Goal: Task Accomplishment & Management: Use online tool/utility

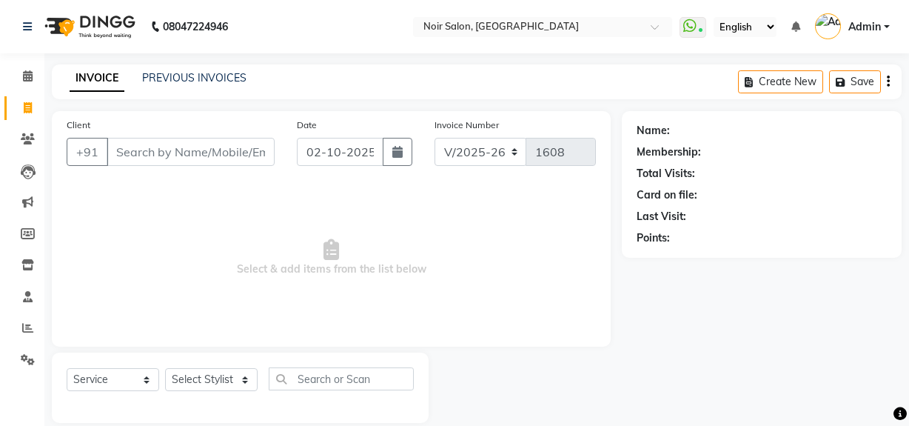
select select "5495"
select select "service"
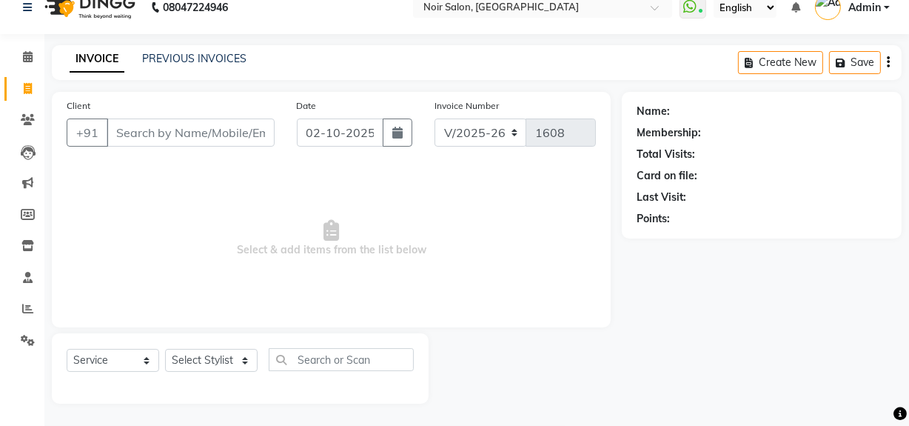
click at [158, 133] on input "Client" at bounding box center [191, 132] width 168 height 28
click at [199, 138] on input "Client" at bounding box center [191, 132] width 168 height 28
click at [179, 126] on input "Client" at bounding box center [191, 132] width 168 height 28
click at [213, 133] on input "Client" at bounding box center [191, 132] width 168 height 28
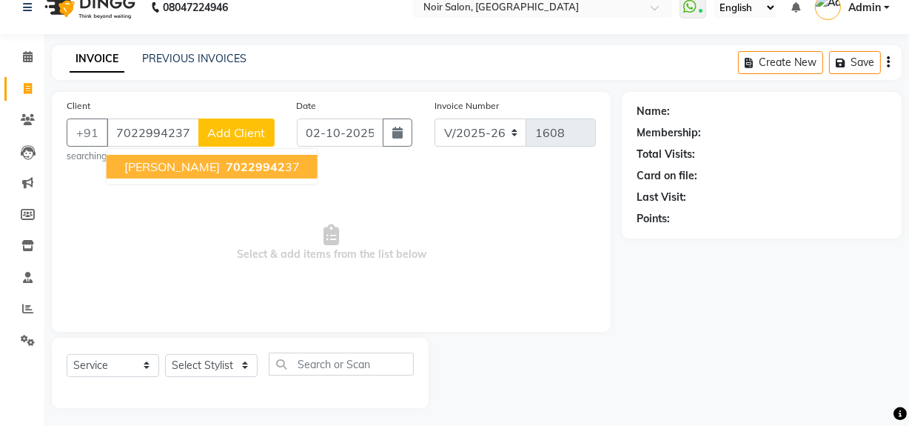
type input "7022994237"
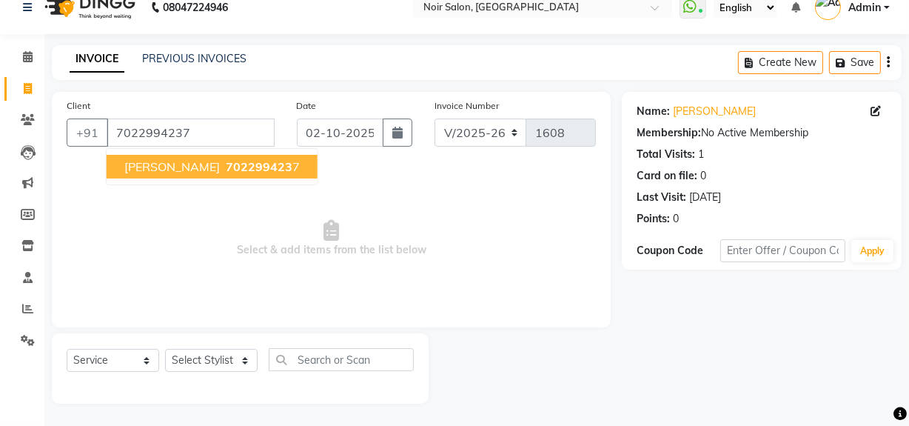
click at [244, 162] on span "702299423" at bounding box center [259, 166] width 67 height 15
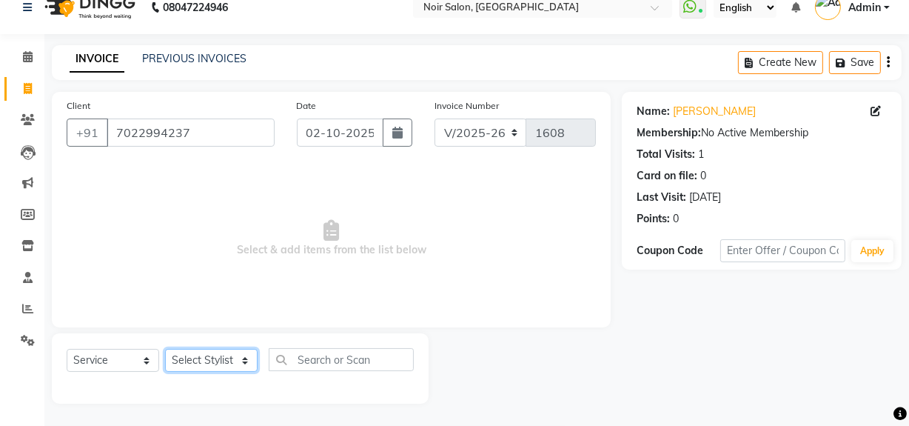
click at [216, 359] on select "Select Stylist [PERSON_NAME] [PERSON_NAME] Noir (Login) [PERSON_NAME] [PERSON_N…" at bounding box center [211, 360] width 93 height 23
select select "87449"
click at [165, 349] on select "Select Stylist [PERSON_NAME] [PERSON_NAME] Noir (Login) [PERSON_NAME] [PERSON_N…" at bounding box center [211, 360] width 93 height 23
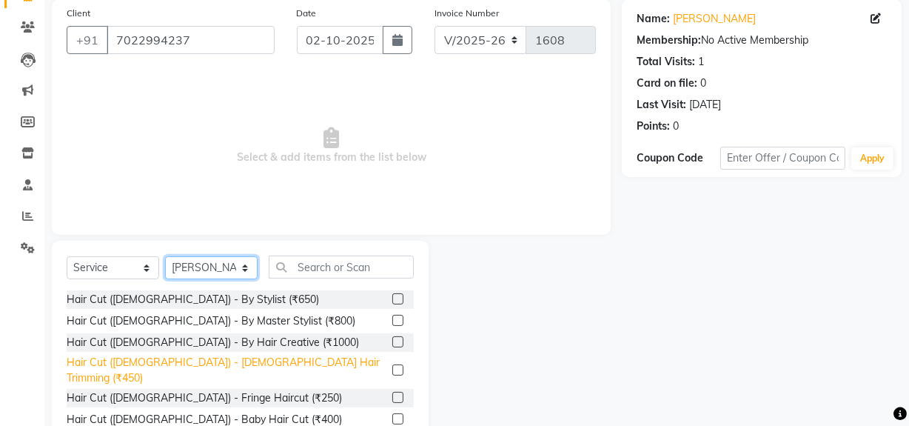
scroll to position [167, 0]
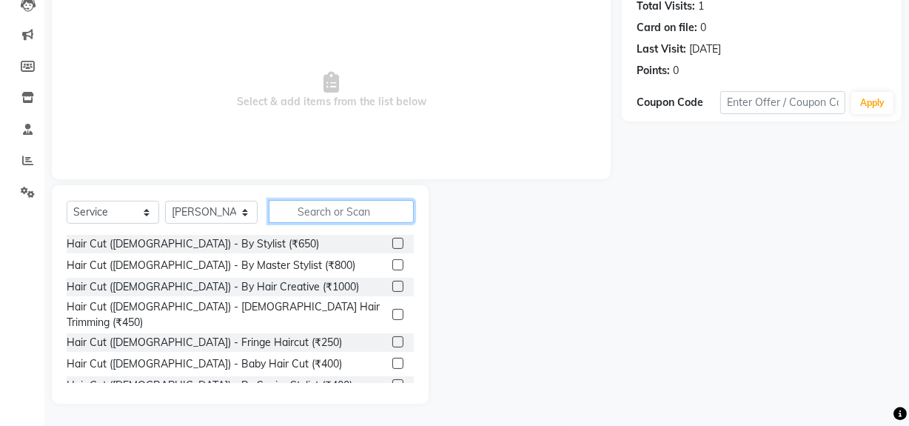
click at [329, 215] on input "text" at bounding box center [341, 211] width 145 height 23
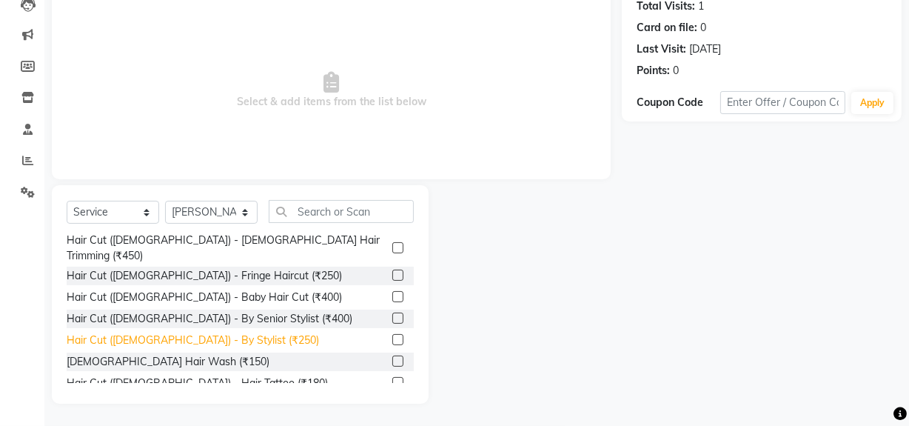
click at [213, 333] on div "Hair Cut ([DEMOGRAPHIC_DATA]) - By Stylist (₹250)" at bounding box center [193, 341] width 253 height 16
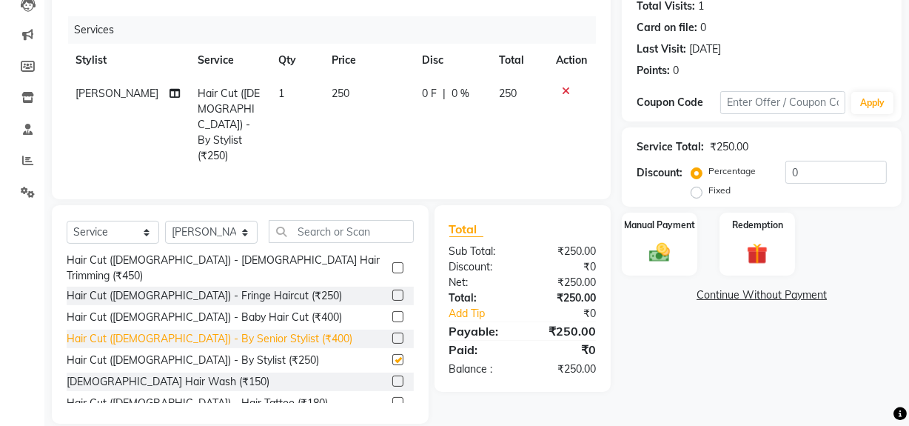
checkbox input "false"
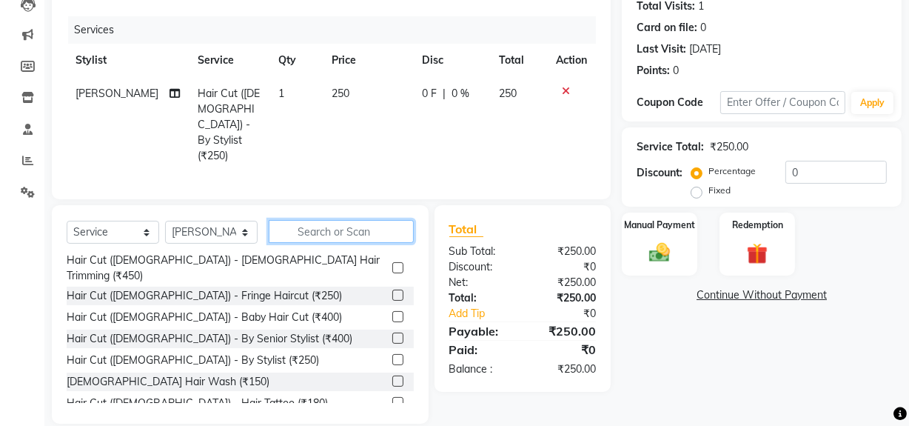
click at [312, 220] on input "text" at bounding box center [341, 231] width 145 height 23
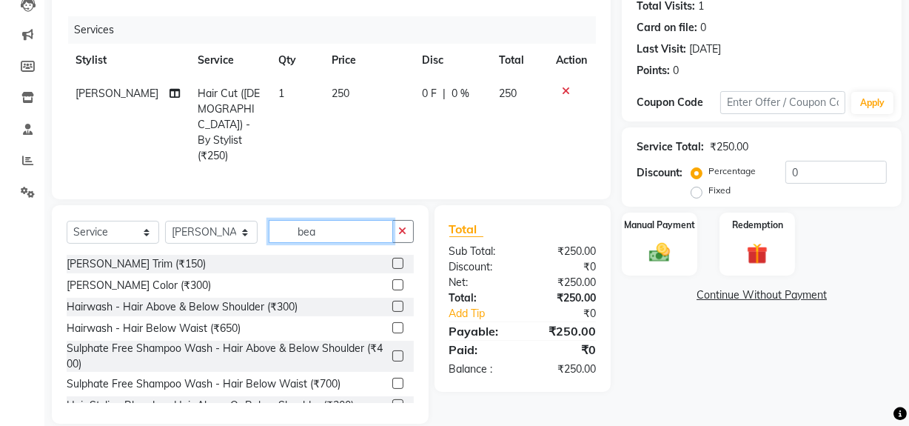
scroll to position [135, 0]
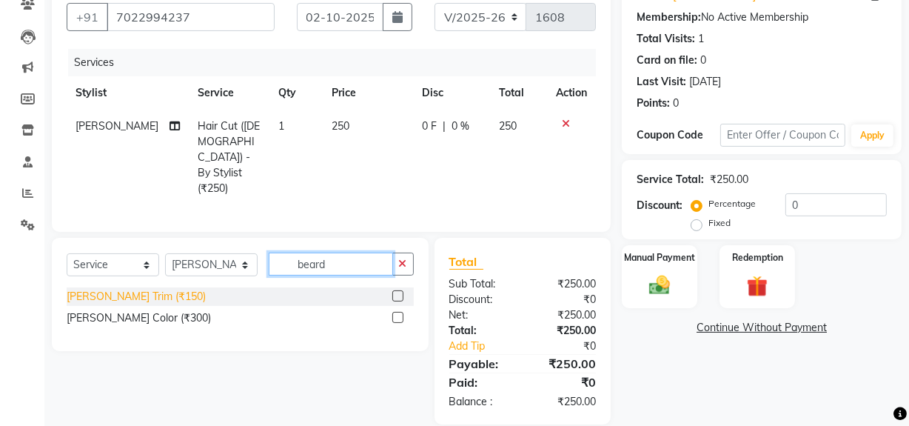
type input "beard"
click at [141, 289] on div "[PERSON_NAME] Trim (₹150)" at bounding box center [136, 297] width 139 height 16
checkbox input "false"
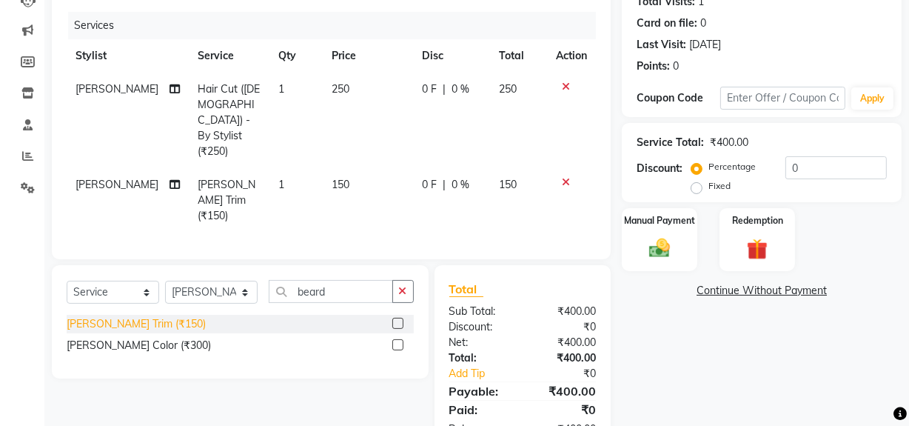
scroll to position [183, 0]
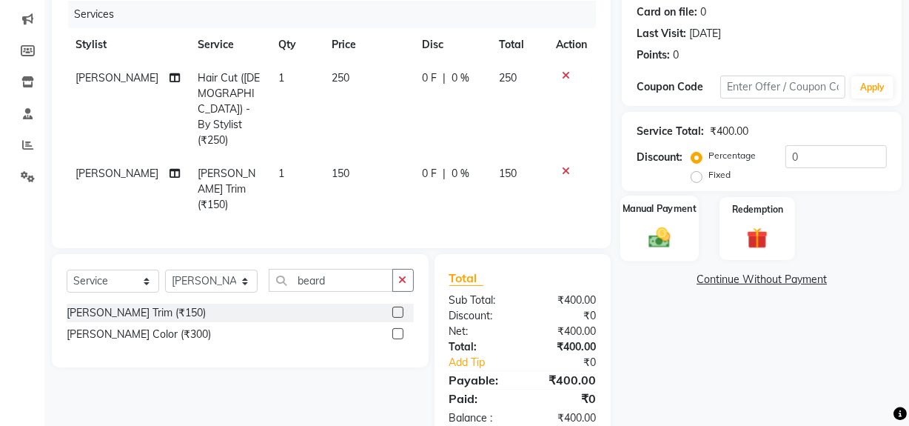
click at [664, 242] on img at bounding box center [660, 236] width 36 height 25
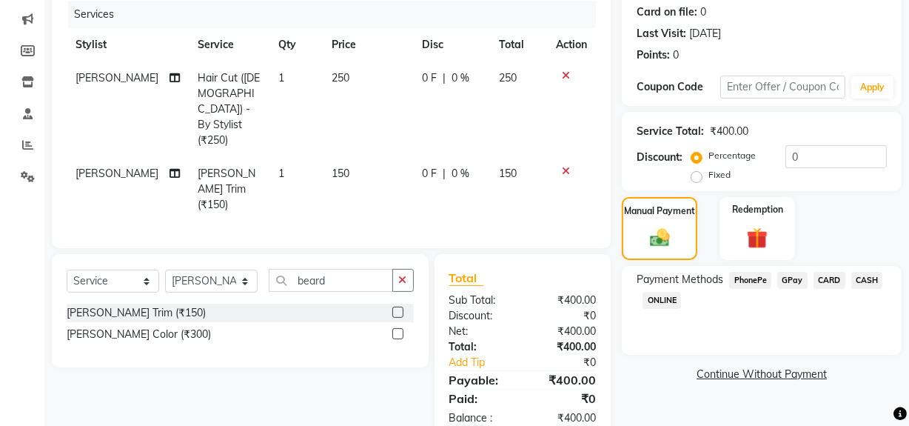
click at [792, 277] on span "GPay" at bounding box center [793, 280] width 30 height 17
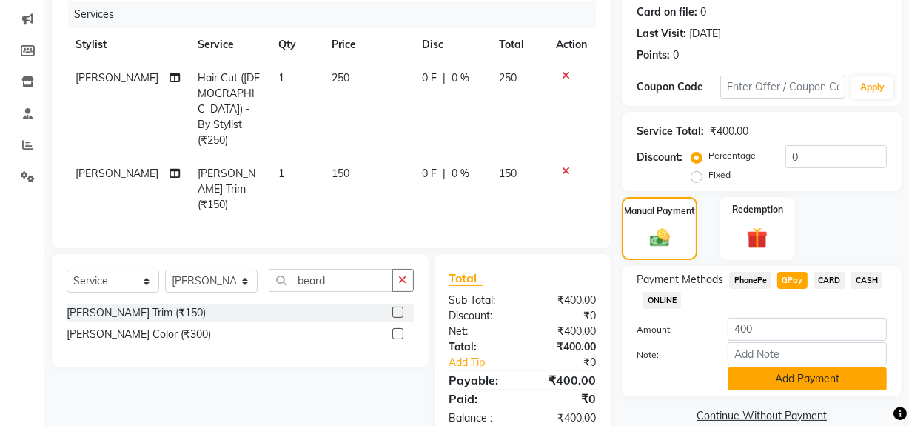
click at [787, 377] on button "Add Payment" at bounding box center [807, 378] width 159 height 23
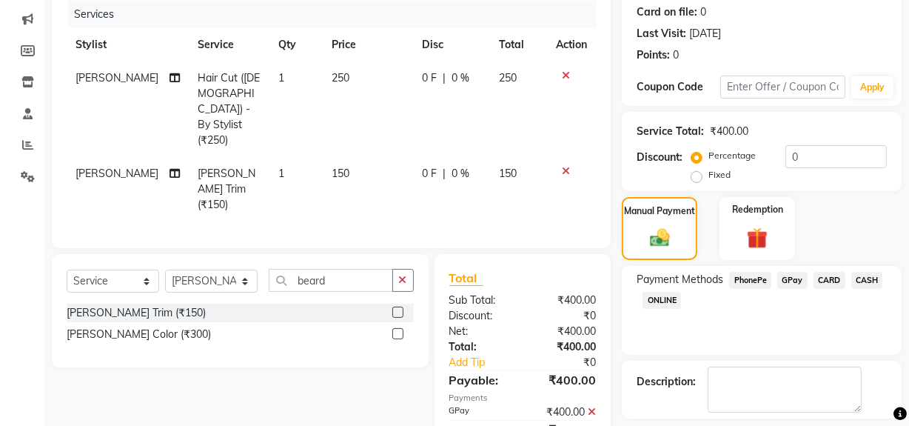
scroll to position [247, 0]
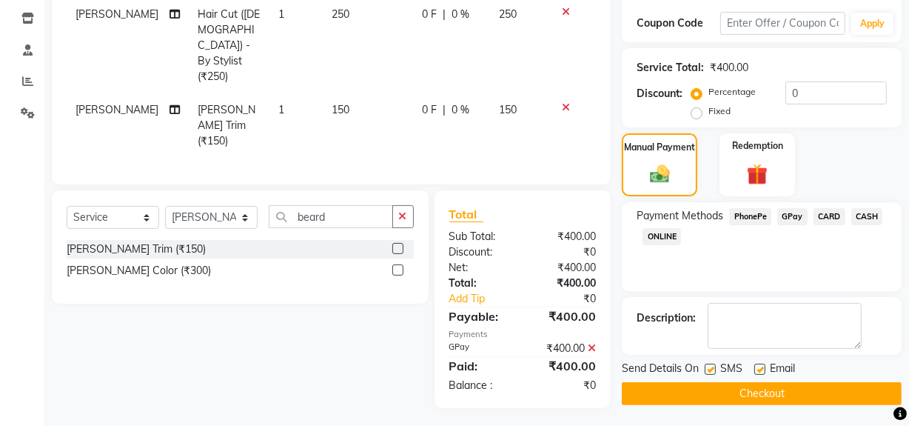
click at [710, 371] on label at bounding box center [710, 369] width 11 height 11
click at [710, 371] on input "checkbox" at bounding box center [710, 370] width 10 height 10
checkbox input "false"
click at [759, 371] on label at bounding box center [760, 369] width 11 height 11
click at [759, 371] on input "checkbox" at bounding box center [760, 370] width 10 height 10
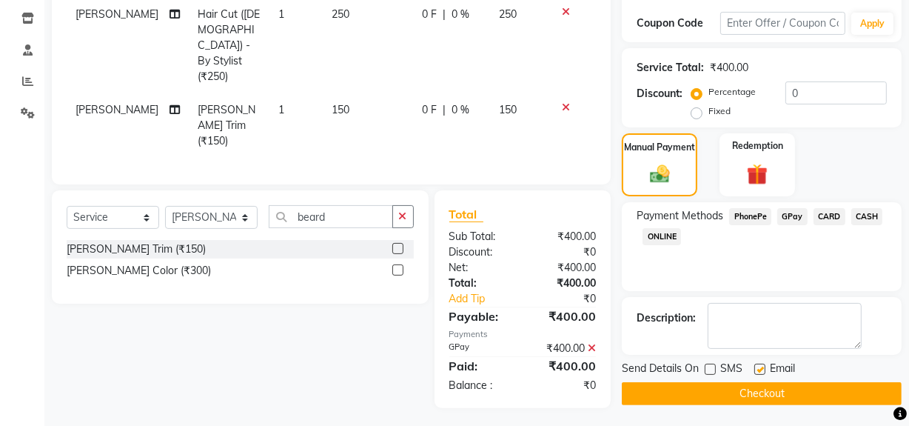
checkbox input "false"
click at [748, 392] on button "Checkout" at bounding box center [762, 393] width 280 height 23
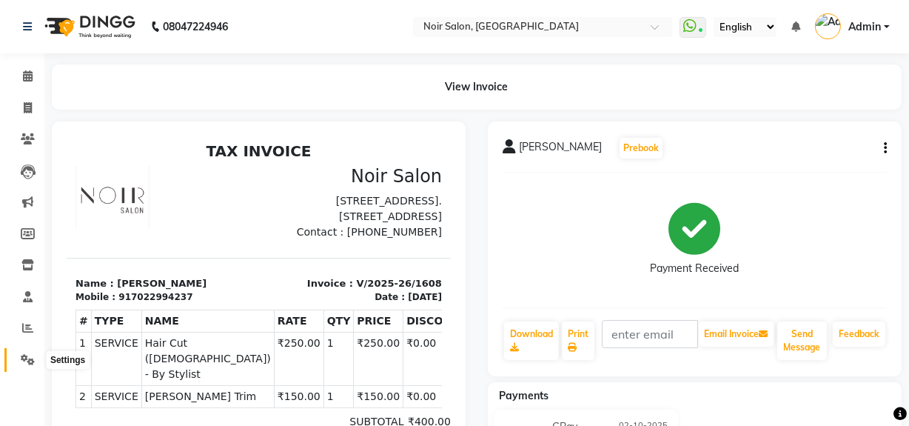
click at [25, 365] on span at bounding box center [28, 360] width 26 height 17
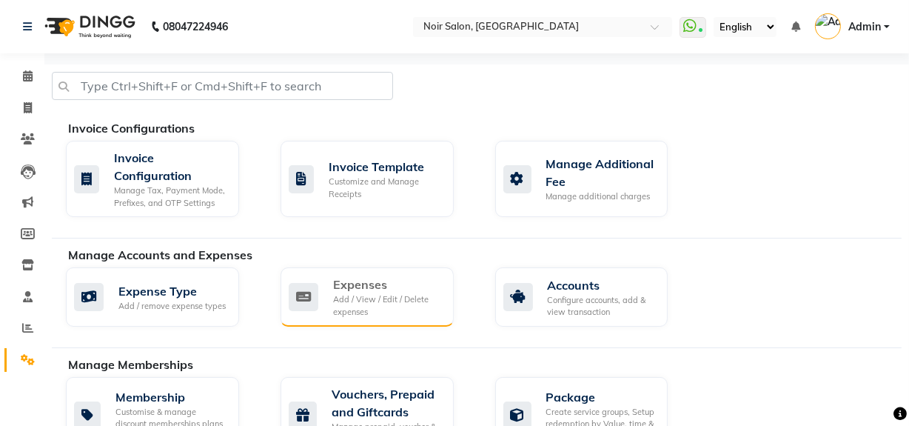
click at [388, 291] on div "Expenses" at bounding box center [387, 284] width 109 height 18
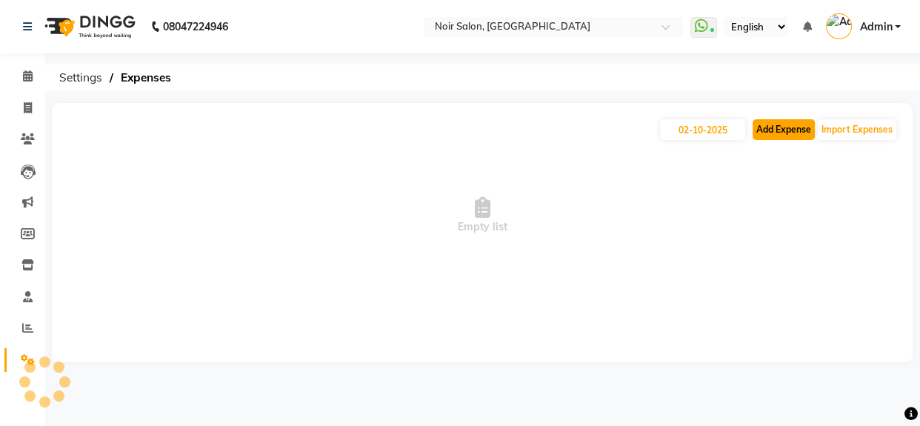
click at [798, 133] on button "Add Expense" at bounding box center [783, 129] width 62 height 21
select select "1"
select select "4427"
